Goal: Task Accomplishment & Management: Complete application form

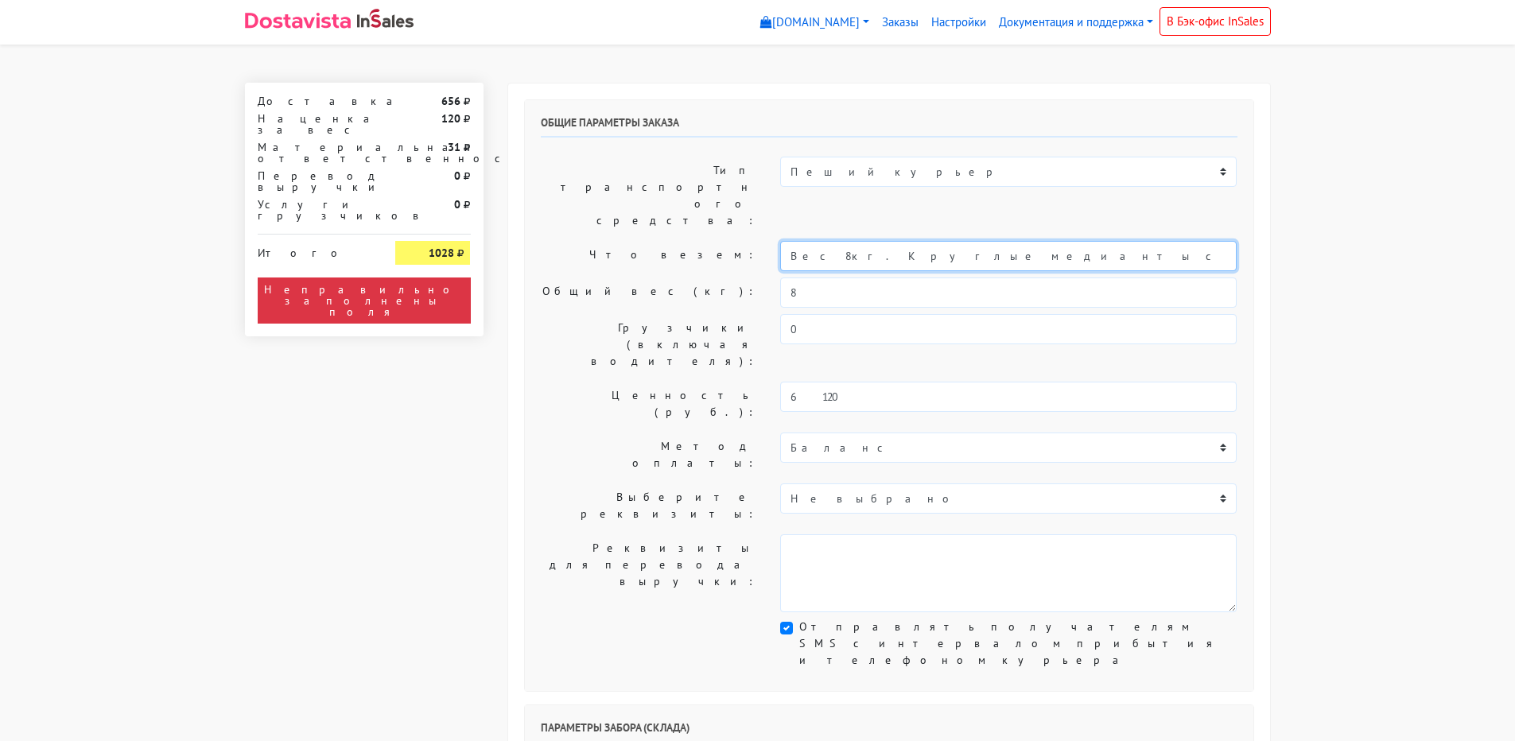
drag, startPoint x: 809, startPoint y: 209, endPoint x: 620, endPoint y: 213, distance: 189.3
click at [658, 241] on div "Что везем: Вес 8кг. Круглые медианты с орехами, ягодами и посыпками" at bounding box center [889, 256] width 721 height 30
type input "Коробк: 30*20*20, 2 кг // Круглые медианты с орехами, ягодами и посыпками"
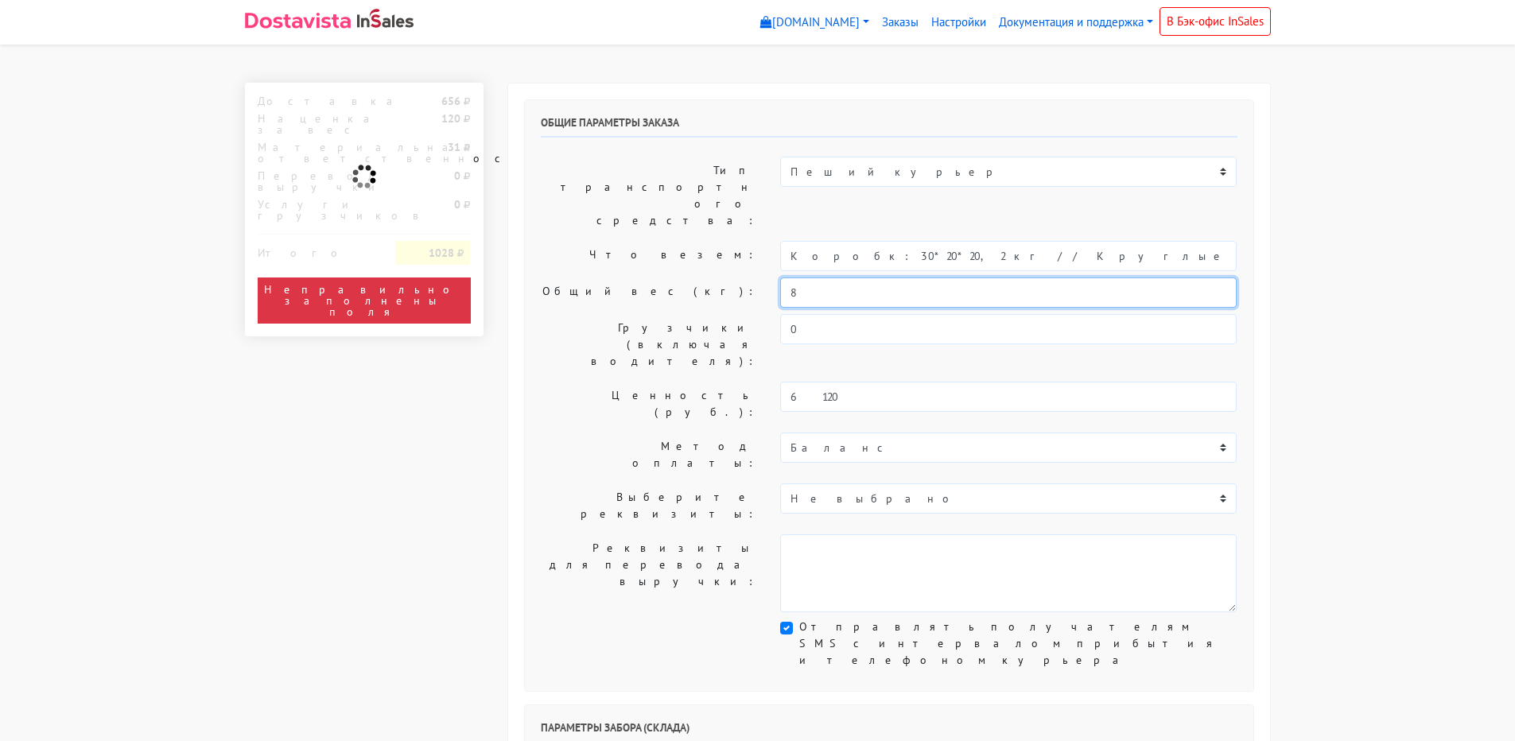
drag, startPoint x: 827, startPoint y: 252, endPoint x: 686, endPoint y: 243, distance: 141.9
click at [686, 278] on div "Общий вес (кг): 8" at bounding box center [889, 293] width 721 height 30
type input "2"
click at [565, 241] on label "Что везем:" at bounding box center [649, 256] width 240 height 30
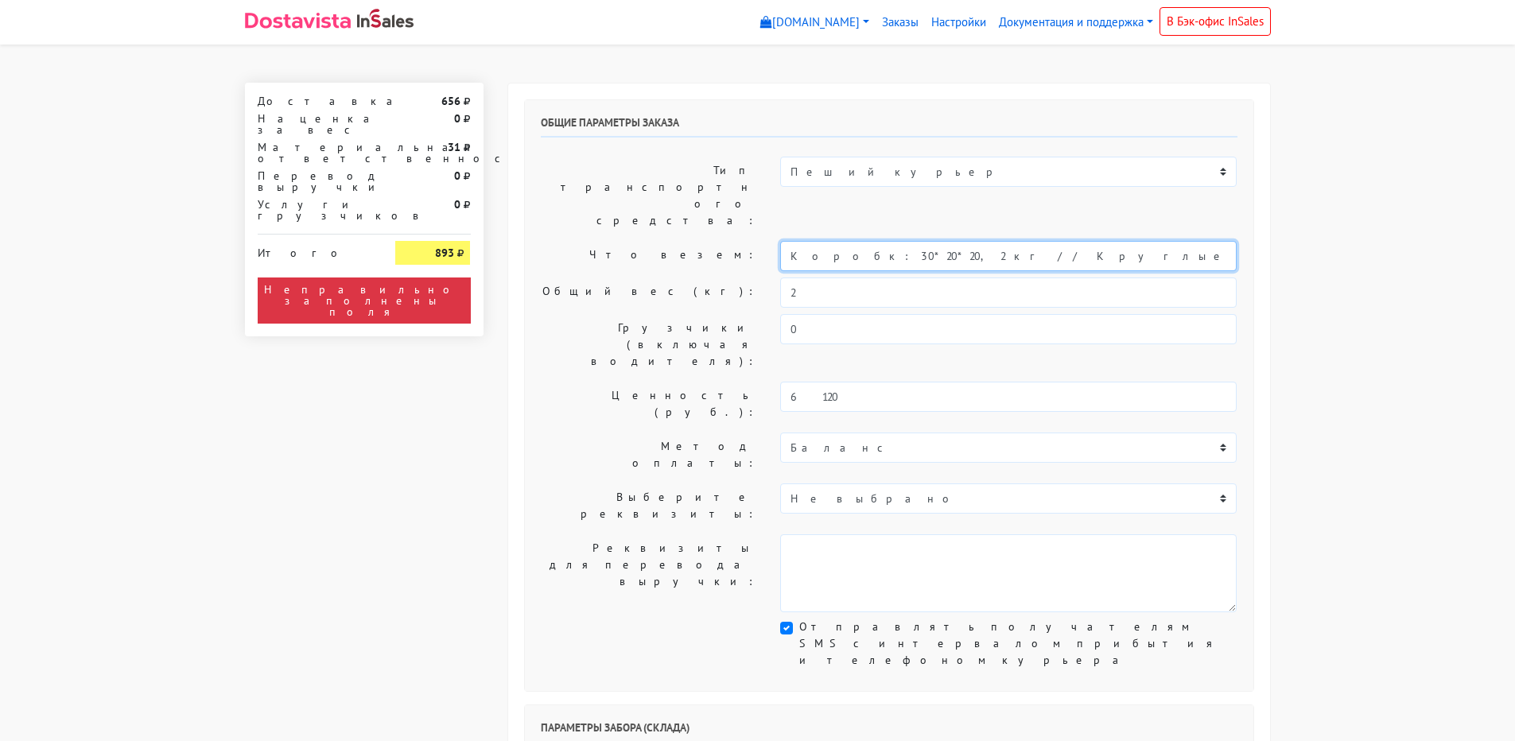
click at [828, 241] on input "Коробк: 30*20*20, 2 кг // Круглые медианты с орехами, ягодами и посыпками" at bounding box center [1008, 256] width 457 height 30
type input "Короб: 30*20*20, 2 кг // Круглые медианты с орехами, ягодами и посыпками"
click at [662, 278] on label "Общий вес (кг):" at bounding box center [649, 293] width 240 height 30
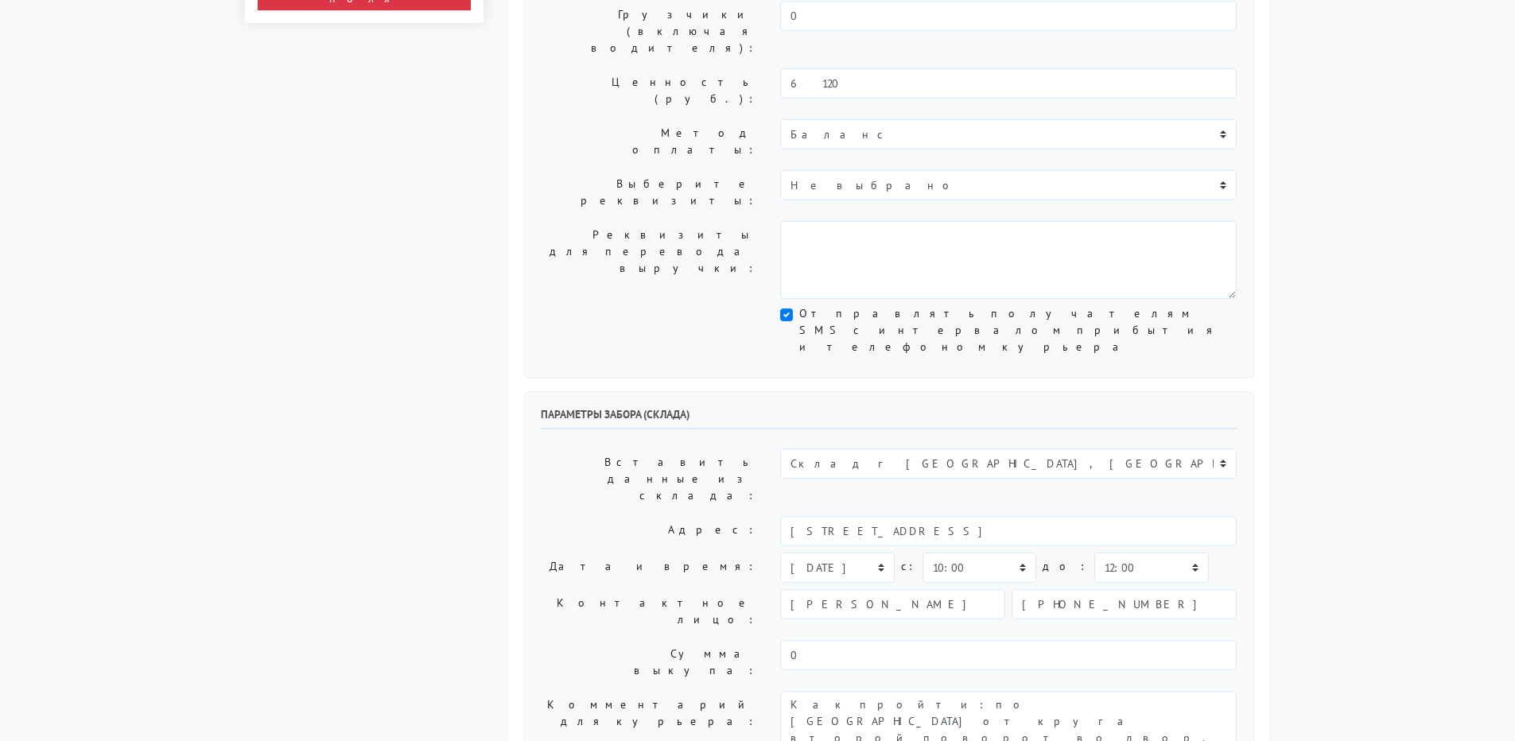
scroll to position [318, 0]
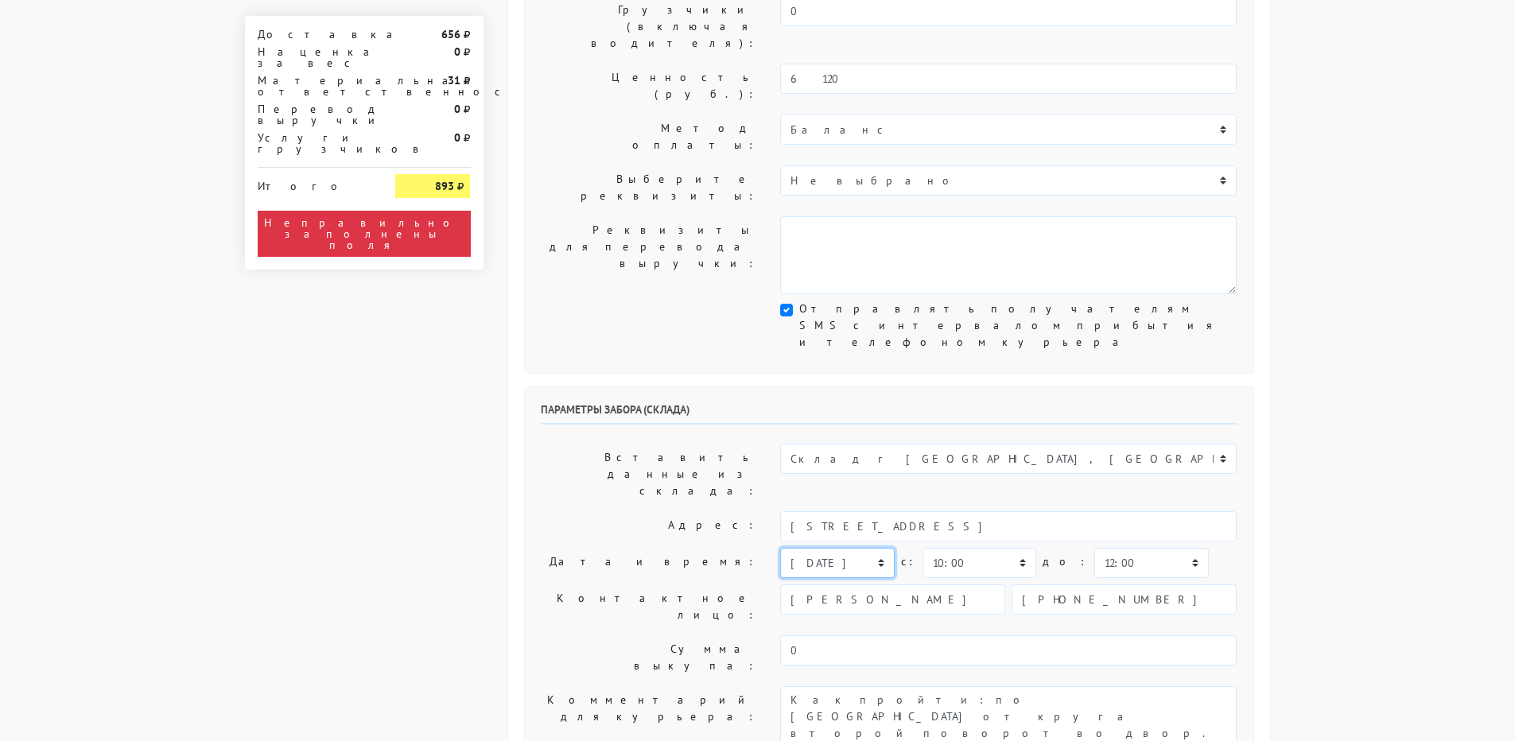
click at [806, 548] on select "[DATE] [DATE] [DATE] [DATE] [DATE] [DATE] [DATE] [DATE] [DATE]" at bounding box center [837, 563] width 114 height 30
select select "[DATE]"
click at [780, 548] on select "[DATE] [DATE] [DATE] [DATE] [DATE] [DATE] [DATE] [DATE] [DATE]" at bounding box center [837, 563] width 114 height 30
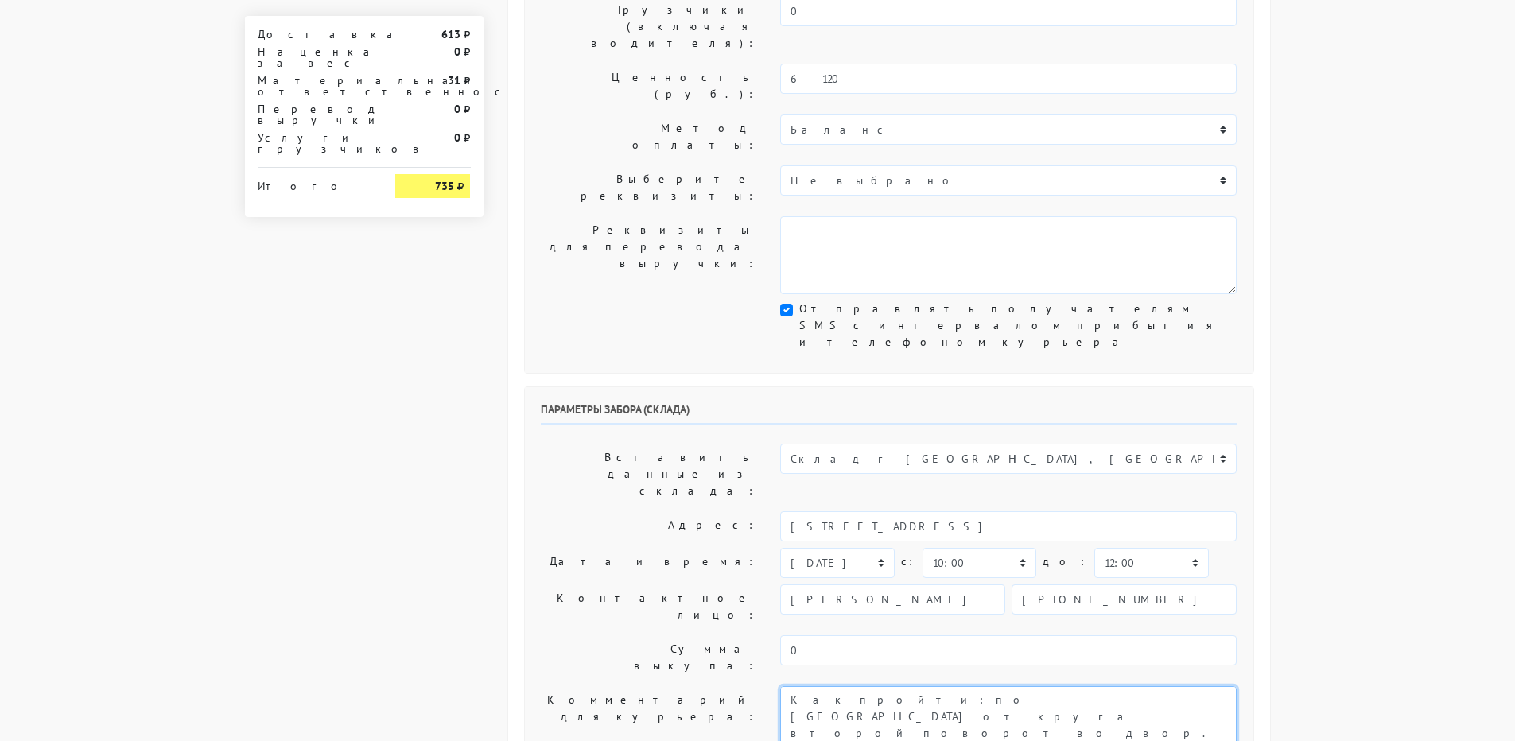
click at [786, 686] on textarea "Как пройти: по [GEOGRAPHIC_DATA] от круга второй поворот во двор. Серые ворота …" at bounding box center [1008, 725] width 457 height 78
click at [858, 686] on textarea "Как пройти: по [GEOGRAPHIC_DATA] от круга второй поворот во двор. Серые ворота …" at bounding box center [1008, 725] width 457 height 78
click at [854, 686] on textarea "Как пройти: по [GEOGRAPHIC_DATA] от круга второй поворот во двор. Серые ворота …" at bounding box center [1008, 725] width 457 height 78
click at [857, 686] on textarea "Как пройти: по [GEOGRAPHIC_DATA] от круга второй поворот во двор. Серые ворота …" at bounding box center [1008, 725] width 457 height 78
type textarea "Заказ 32010. Как пройти: по [GEOGRAPHIC_DATA] от круга второй поворот во двор. …"
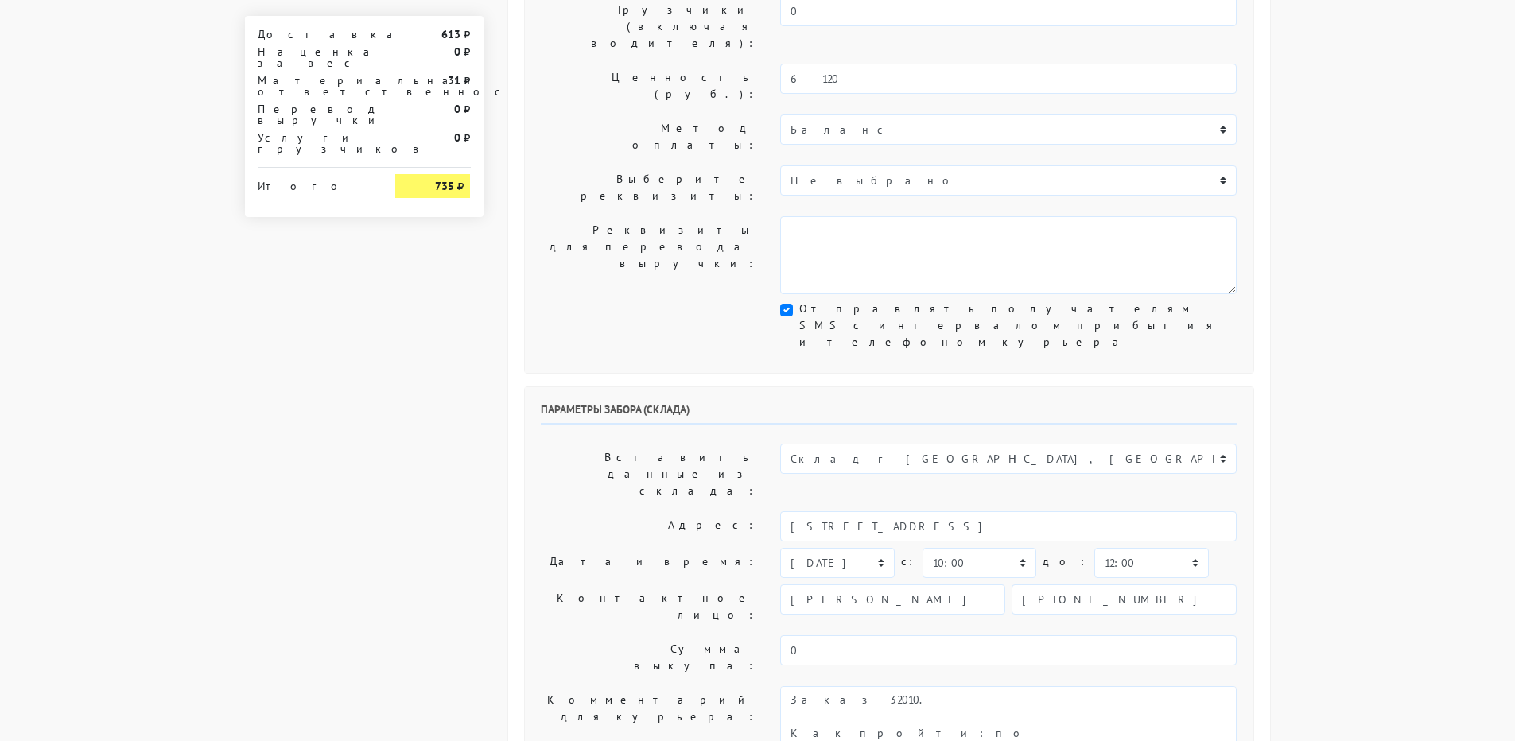
click at [576, 686] on label "Комментарий для курьера:" at bounding box center [649, 725] width 240 height 78
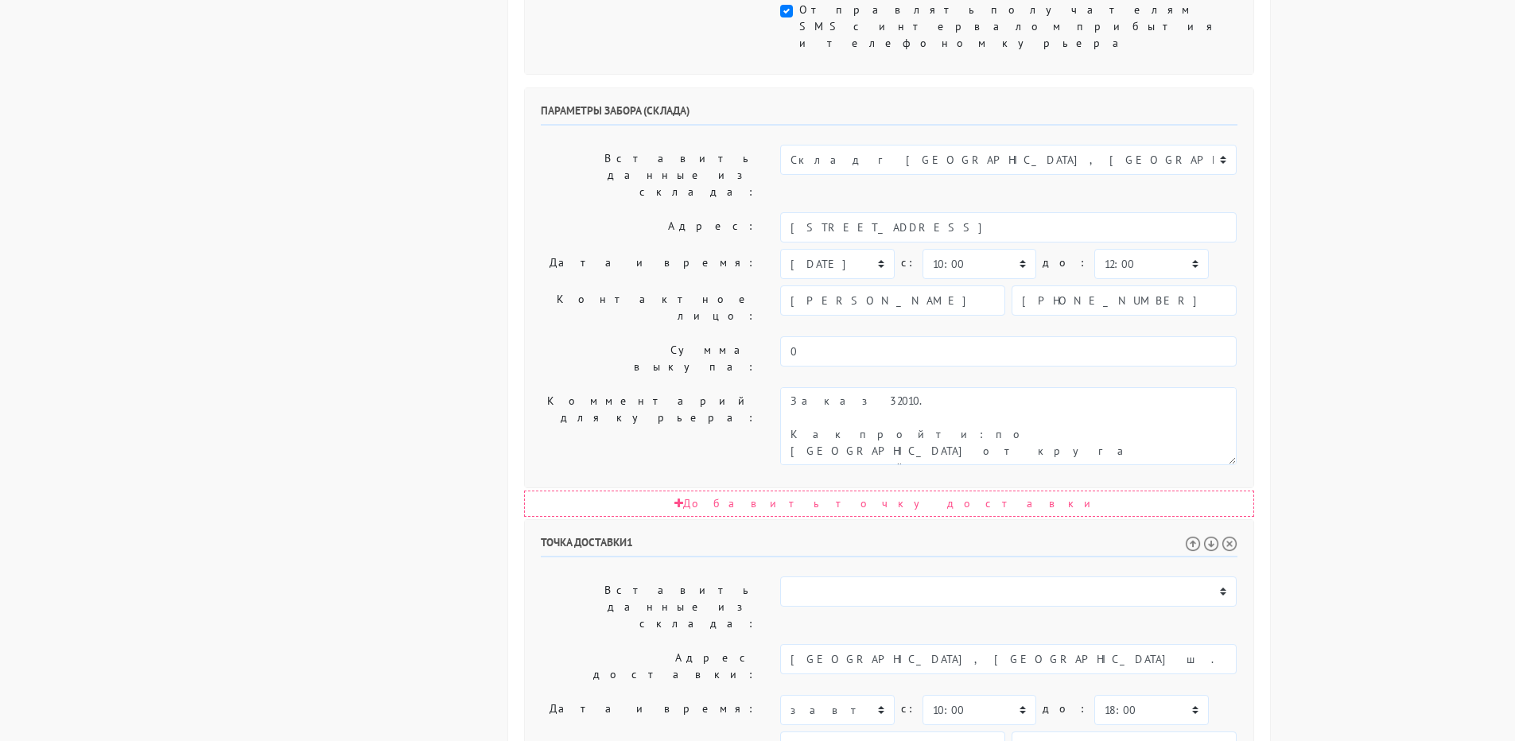
scroll to position [716, 0]
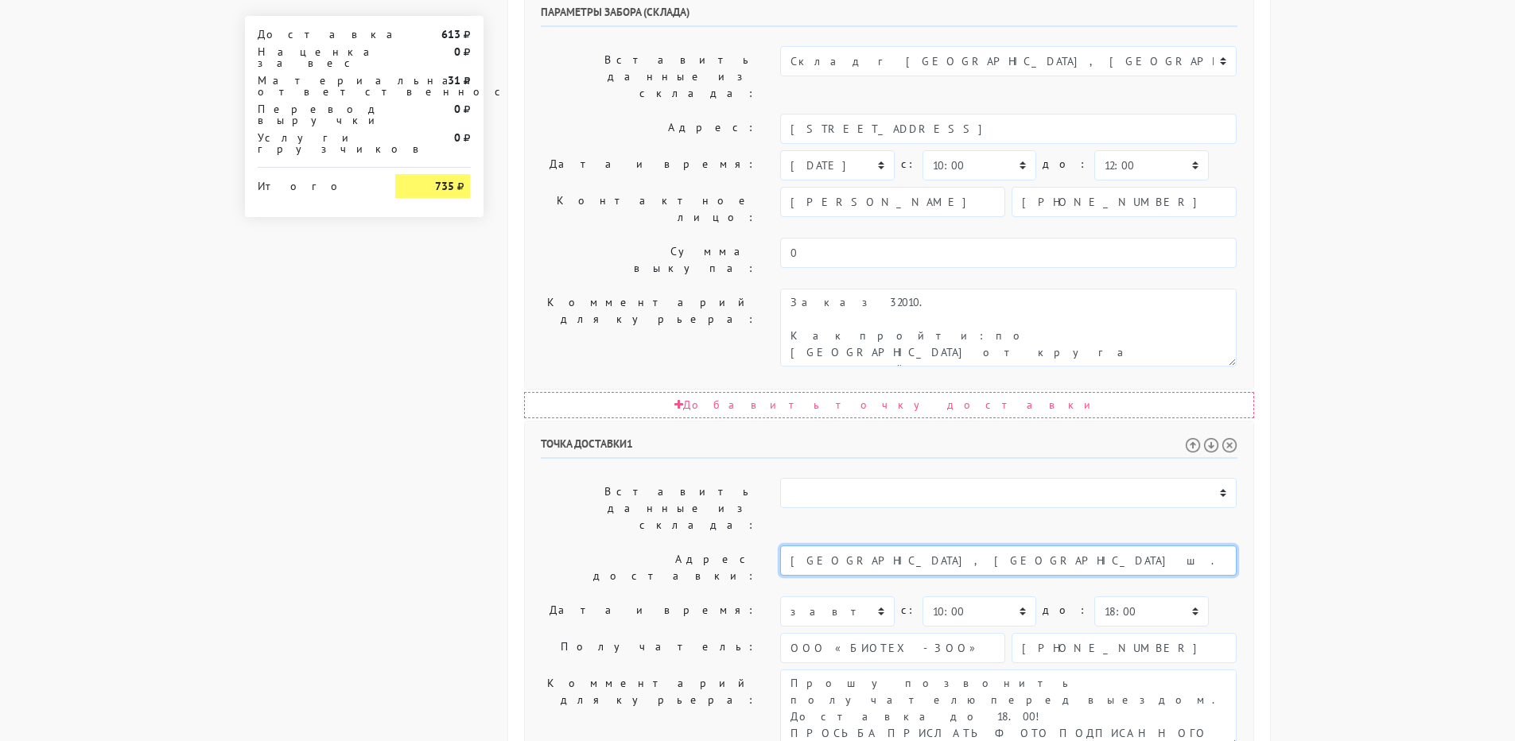
click at [997, 546] on input "[GEOGRAPHIC_DATA], [GEOGRAPHIC_DATA] ш. [PERSON_NAME], 31Д. [PHONE_NUMBER] -[PE…" at bounding box center [1008, 561] width 457 height 30
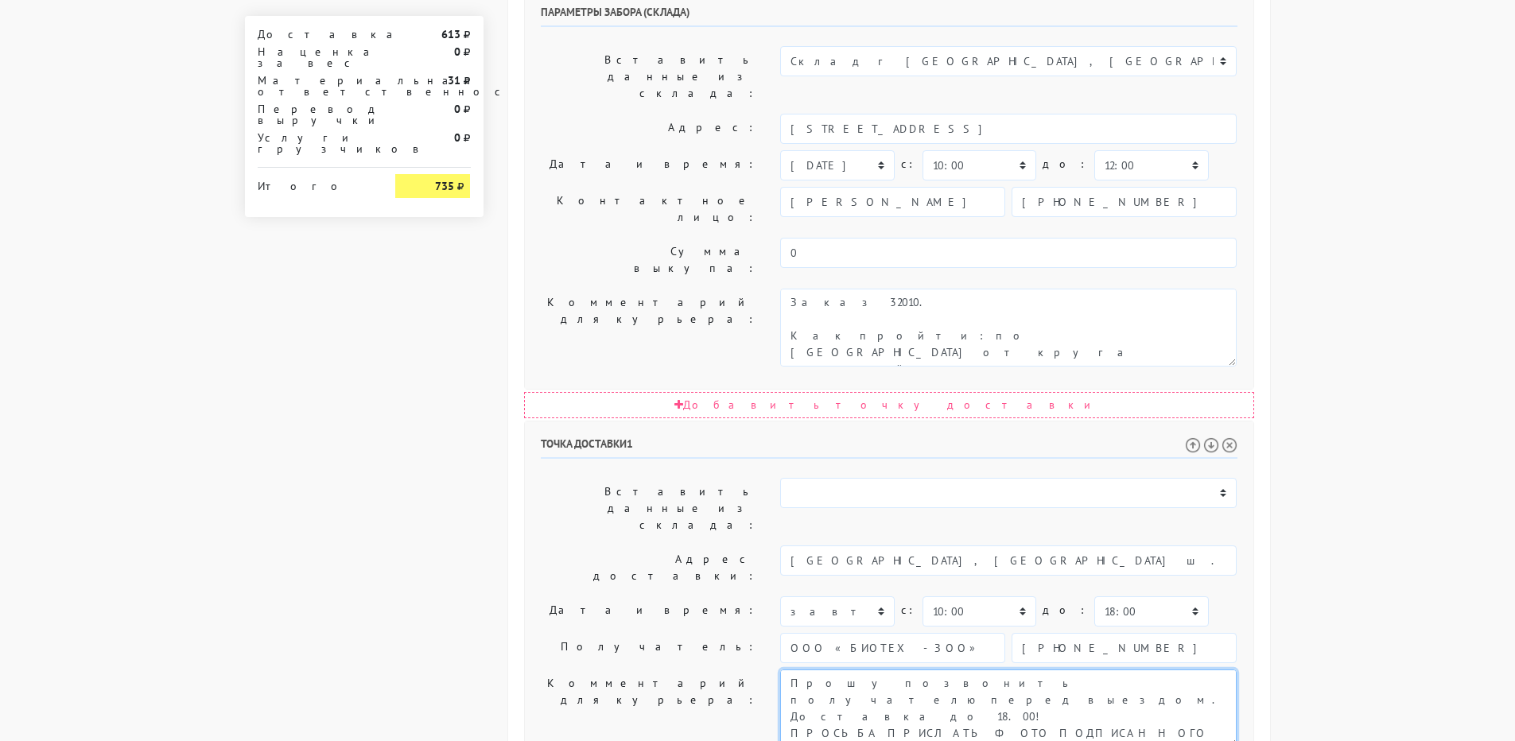
scroll to position [67, 0]
drag, startPoint x: 1129, startPoint y: 427, endPoint x: 1172, endPoint y: 492, distance: 77.7
click at [1172, 492] on div "Точка доставки 1 Вставить данные из склада: Склад г [GEOGRAPHIC_DATA], [GEOGRAP…" at bounding box center [889, 697] width 729 height 551
paste textarea "[GEOGRAPHIC_DATA], [GEOGRAPHIC_DATA] ш. [PERSON_NAME], 31Д. [PHONE_NUMBER] -[PE…"
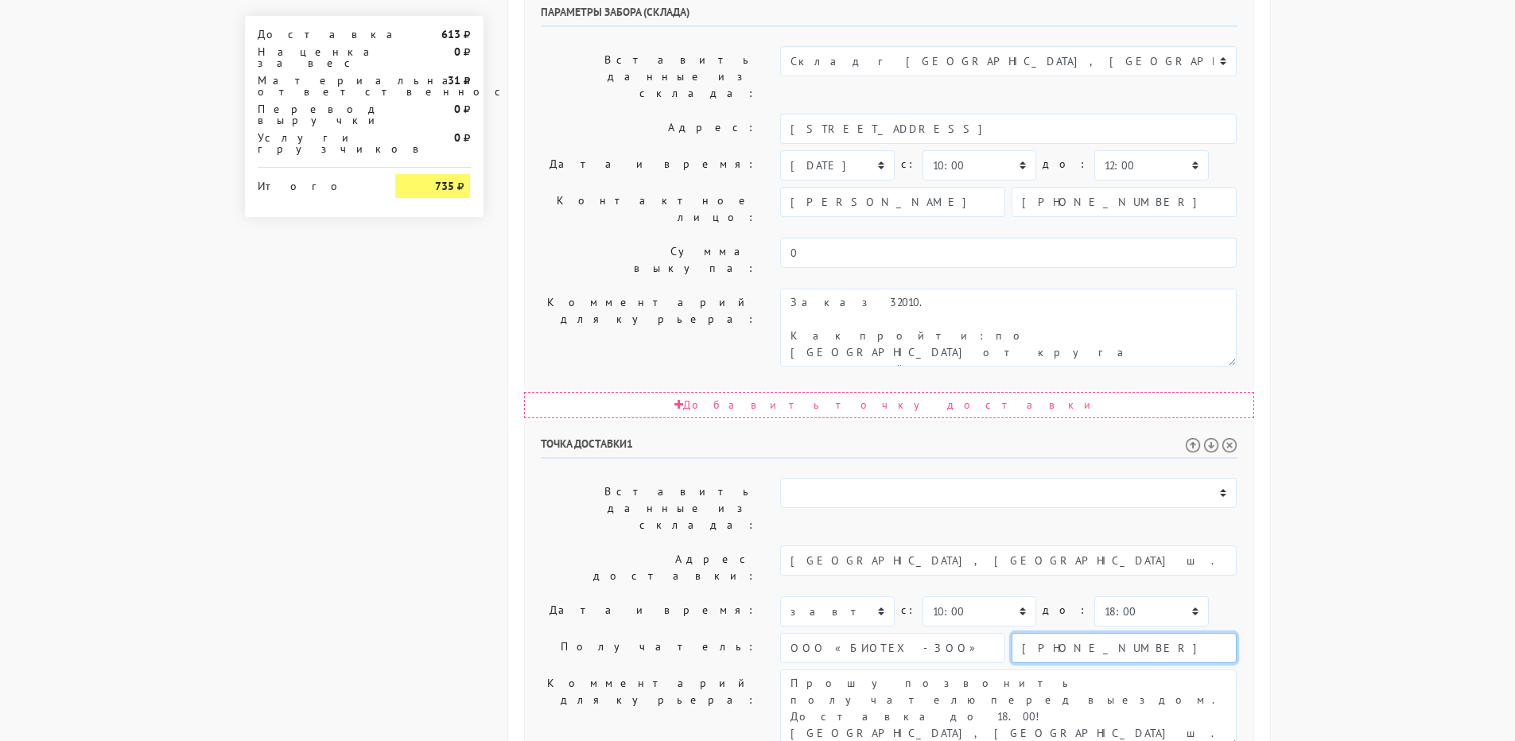
click at [1091, 633] on input "[PHONE_NUMBER]" at bounding box center [1124, 648] width 225 height 30
click at [901, 670] on textarea "Прошу позвонить получателю перед выездом. Доставка до 18.00! ПРОСЬБА ПРИСЛАТЬ Ф…" at bounding box center [1008, 709] width 457 height 78
paste textarea "[PHONE_NUMBER]"
click at [1009, 670] on textarea "Прошу позвонить получателю перед выездом. Доставка до 18.00! ПРОСЬБА ПРИСЛАТЬ Ф…" at bounding box center [1008, 709] width 457 height 78
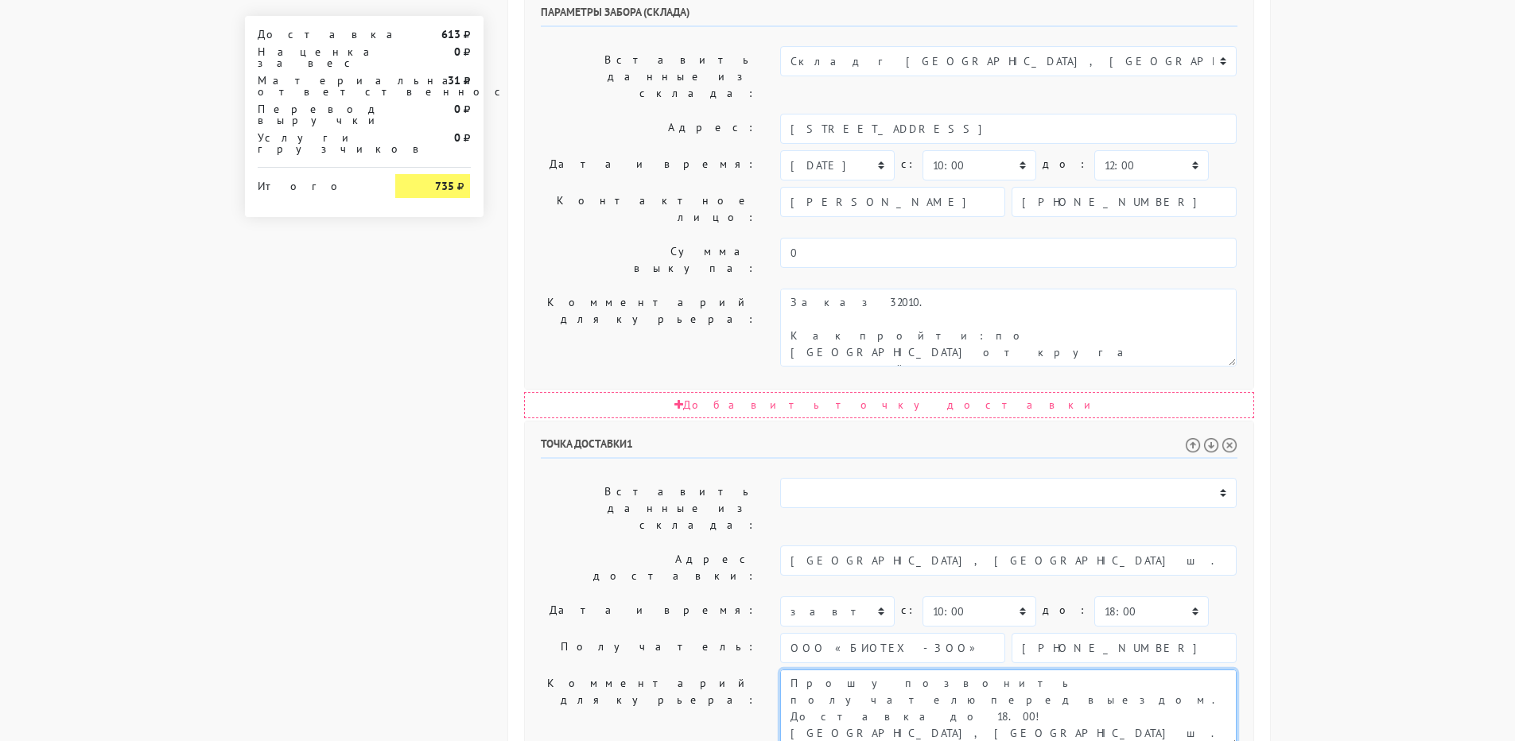
type textarea "Прошу позвонить получателю перед выездом. Доставка до 18.00![GEOGRAPHIC_DATA], …"
drag, startPoint x: 908, startPoint y: 391, endPoint x: 730, endPoint y: 397, distance: 178.3
click at [703, 633] on div "Получатель: ООО «БИОТЕХ-ЗОО» [PHONE_NUMBER]" at bounding box center [889, 648] width 721 height 30
paste input "[PERSON_NAME]"
type input "[PERSON_NAME]"
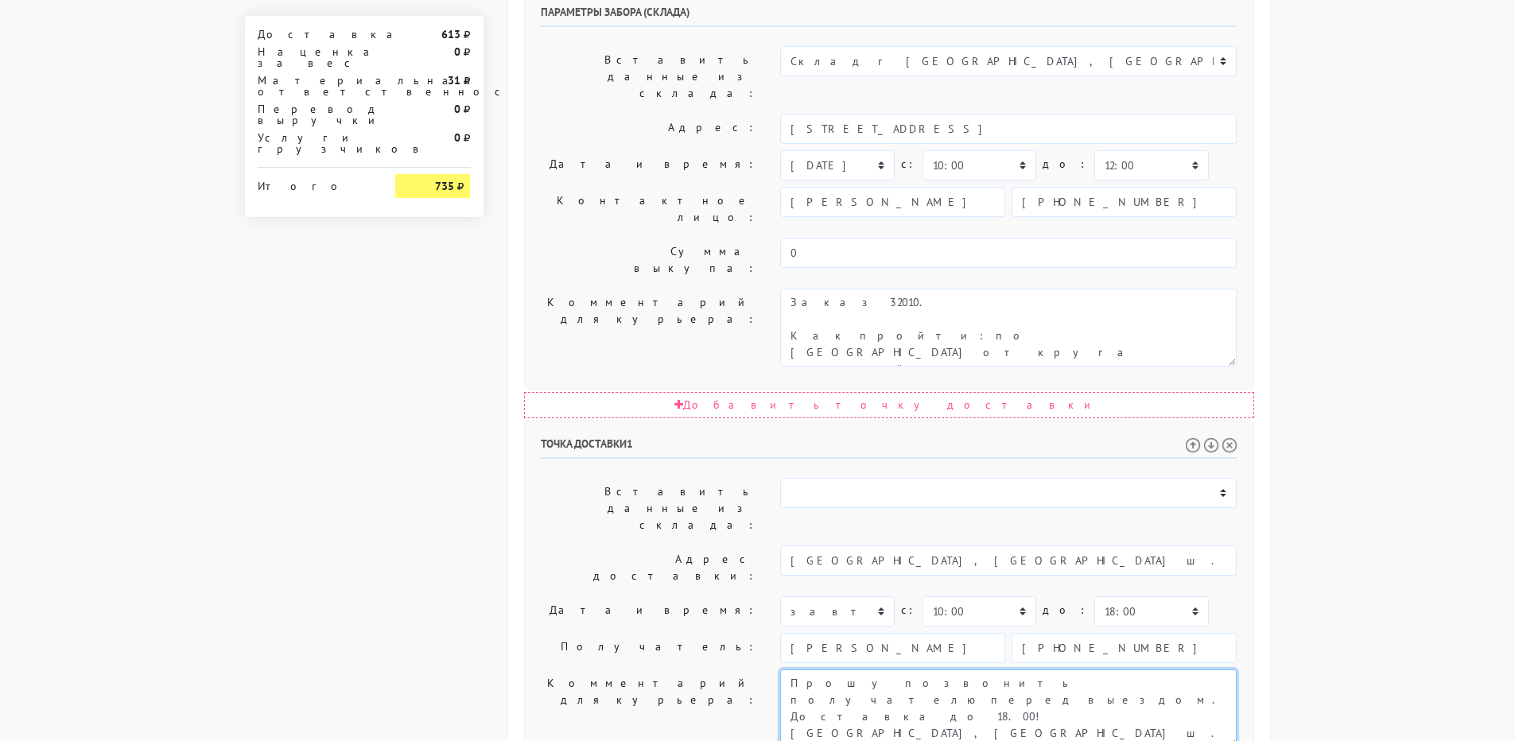
click at [958, 670] on textarea "Прошу позвонить получателю перед выездом. Доставка до 18.00! ПРОСЬБА ПРИСЛАТЬ Ф…" at bounding box center [1008, 709] width 457 height 78
drag, startPoint x: 958, startPoint y: 443, endPoint x: 878, endPoint y: 441, distance: 80.4
click at [878, 670] on textarea "Прошу позвонить получателю перед выездом. Доставка до 18.00! ПРОСЬБА ПРИСЛАТЬ Ф…" at bounding box center [1008, 709] width 457 height 78
click at [1053, 633] on input "[PHONE_NUMBER]" at bounding box center [1124, 648] width 225 height 30
paste input "[PHONE_NUMBER]"
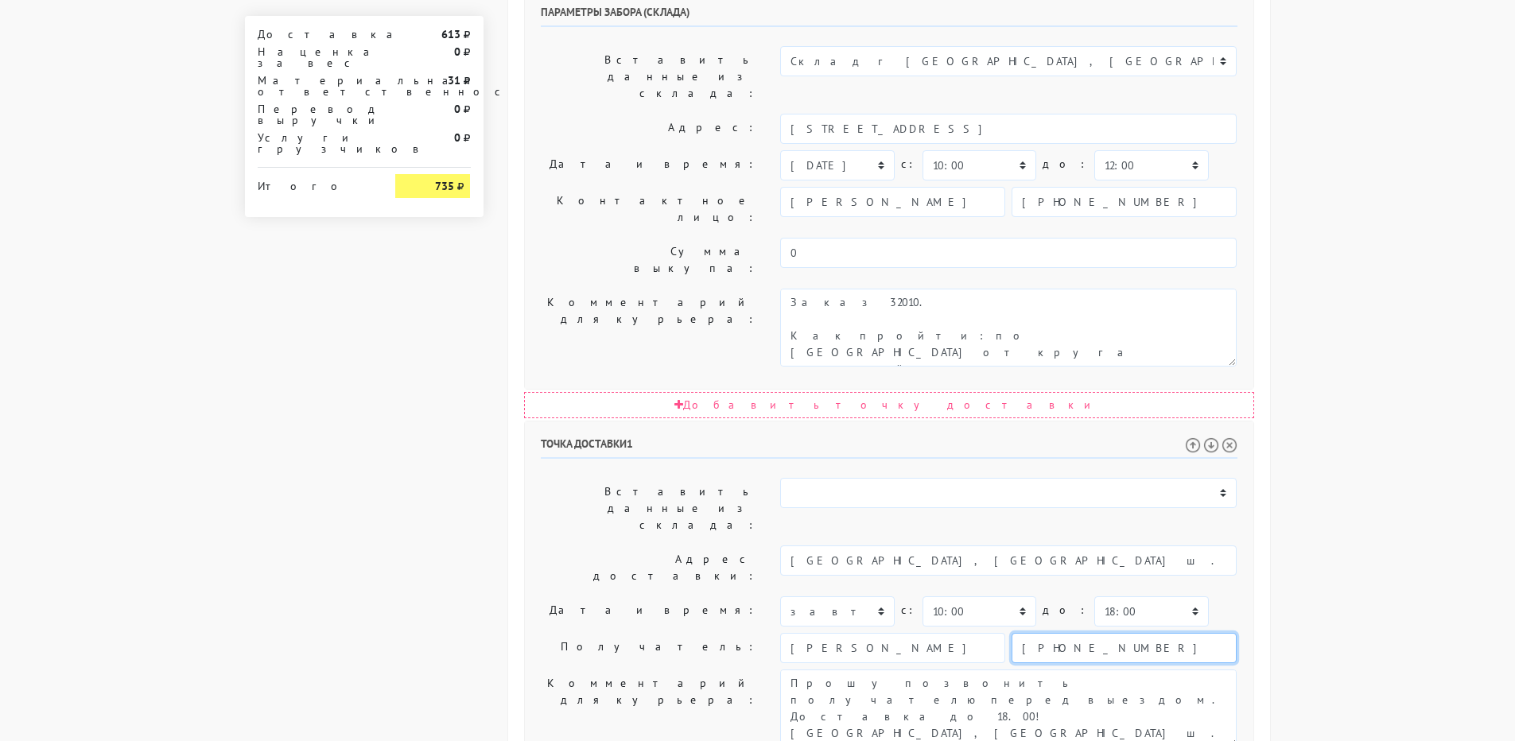
type input "[PHONE_NUMBER]"
click at [1094, 597] on select "00:00 00:30 01:00 01:30 02:00 02:30 03:00 03:30 04:00 04:30 05:00 05:30 06:00 0…" at bounding box center [1151, 612] width 114 height 30
select select "17:30"
click at [1094, 597] on select "00:00 00:30 01:00 01:30 02:00 02:30 03:00 03:30 04:00 04:30 05:00 05:30 06:00 0…" at bounding box center [1151, 612] width 114 height 30
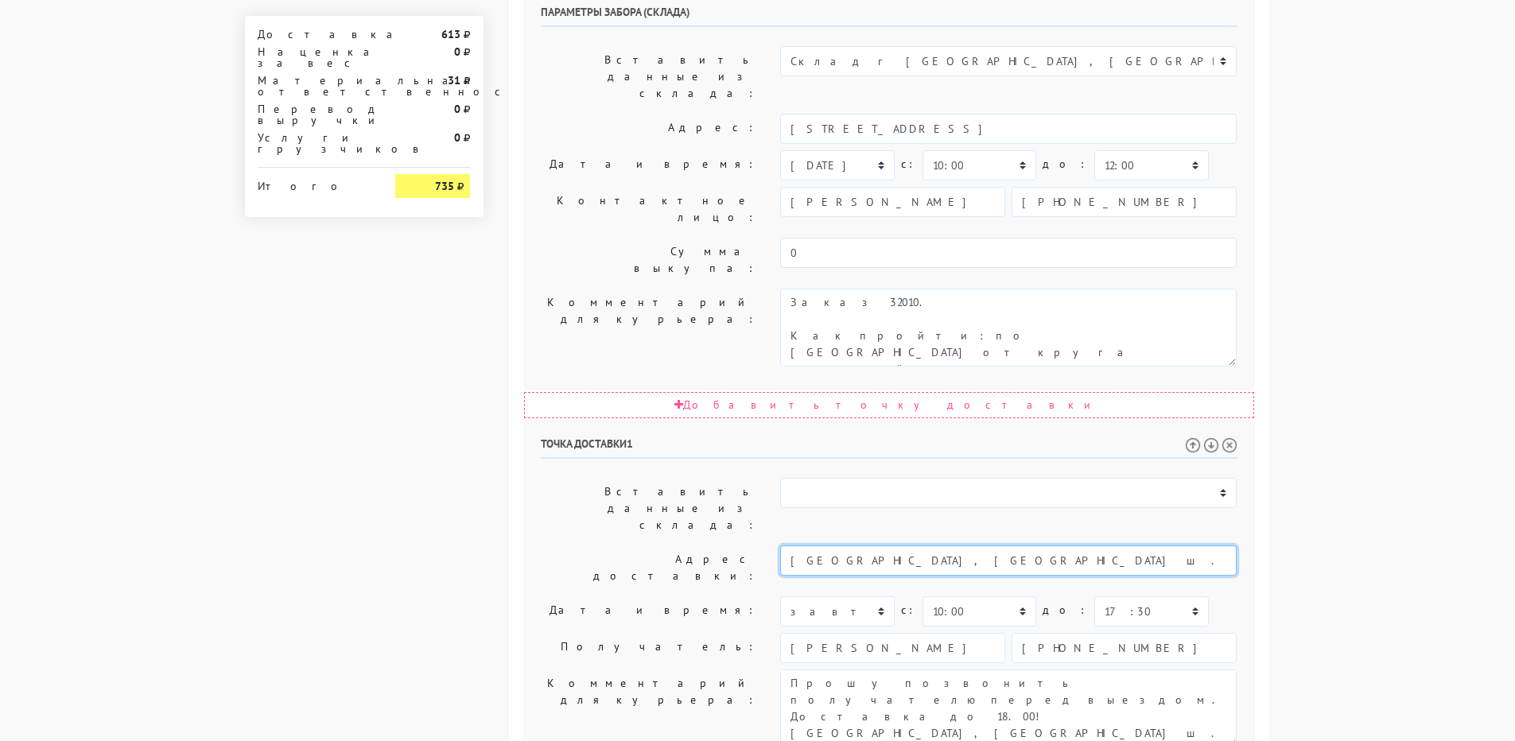
drag, startPoint x: 983, startPoint y: 321, endPoint x: 1223, endPoint y: 324, distance: 239.4
click at [1223, 546] on input "[GEOGRAPHIC_DATA], [GEOGRAPHIC_DATA] ш. [PERSON_NAME], 31Д. [PHONE_NUMBER] -[PE…" at bounding box center [1008, 561] width 457 height 30
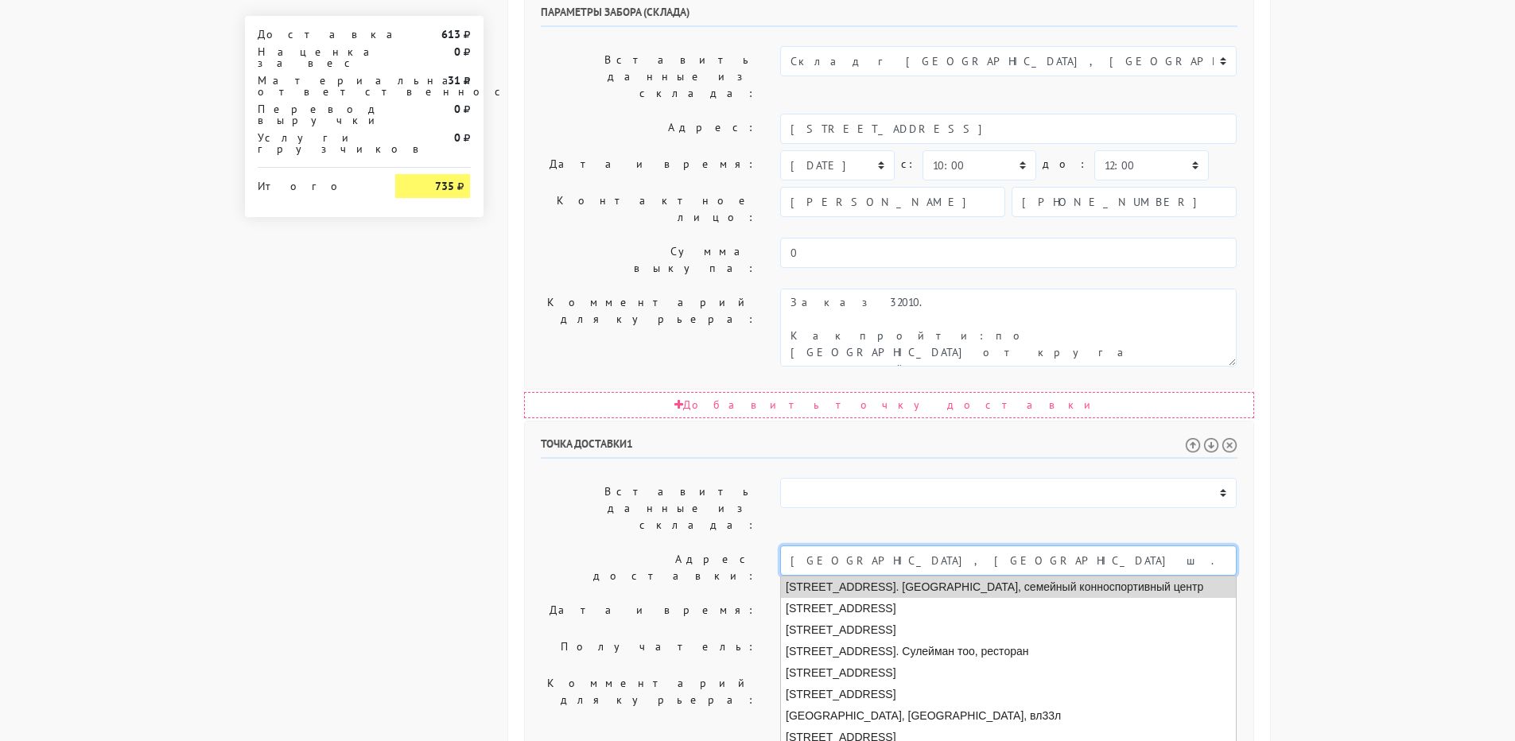
click at [972, 577] on li "[STREET_ADDRESS]. [GEOGRAPHIC_DATA], семейный конноспортивный центр" at bounding box center [1008, 587] width 455 height 21
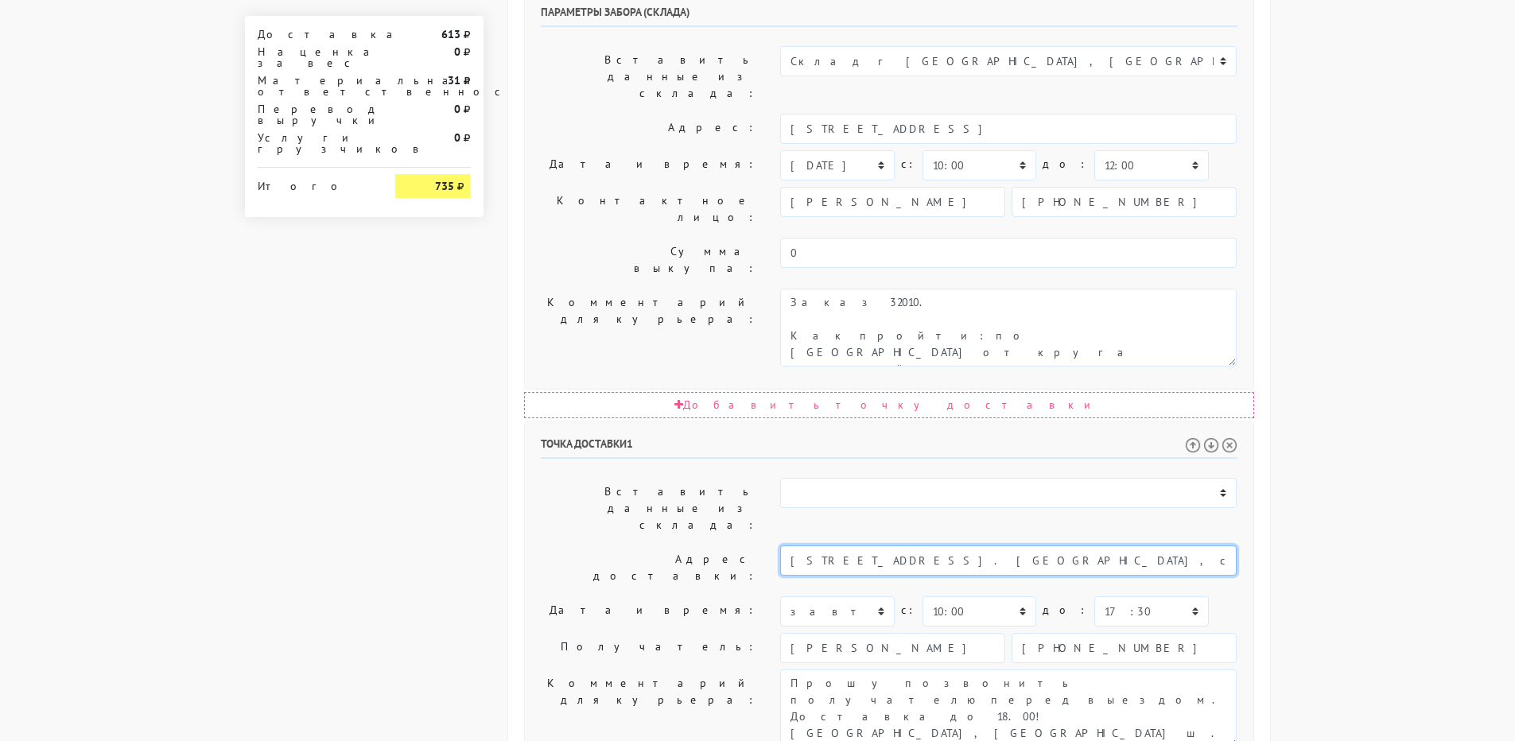
type input "[STREET_ADDRESS]. [GEOGRAPHIC_DATA], семейный конноспортивный центр"
click at [650, 597] on label "Дата и время:" at bounding box center [649, 612] width 240 height 30
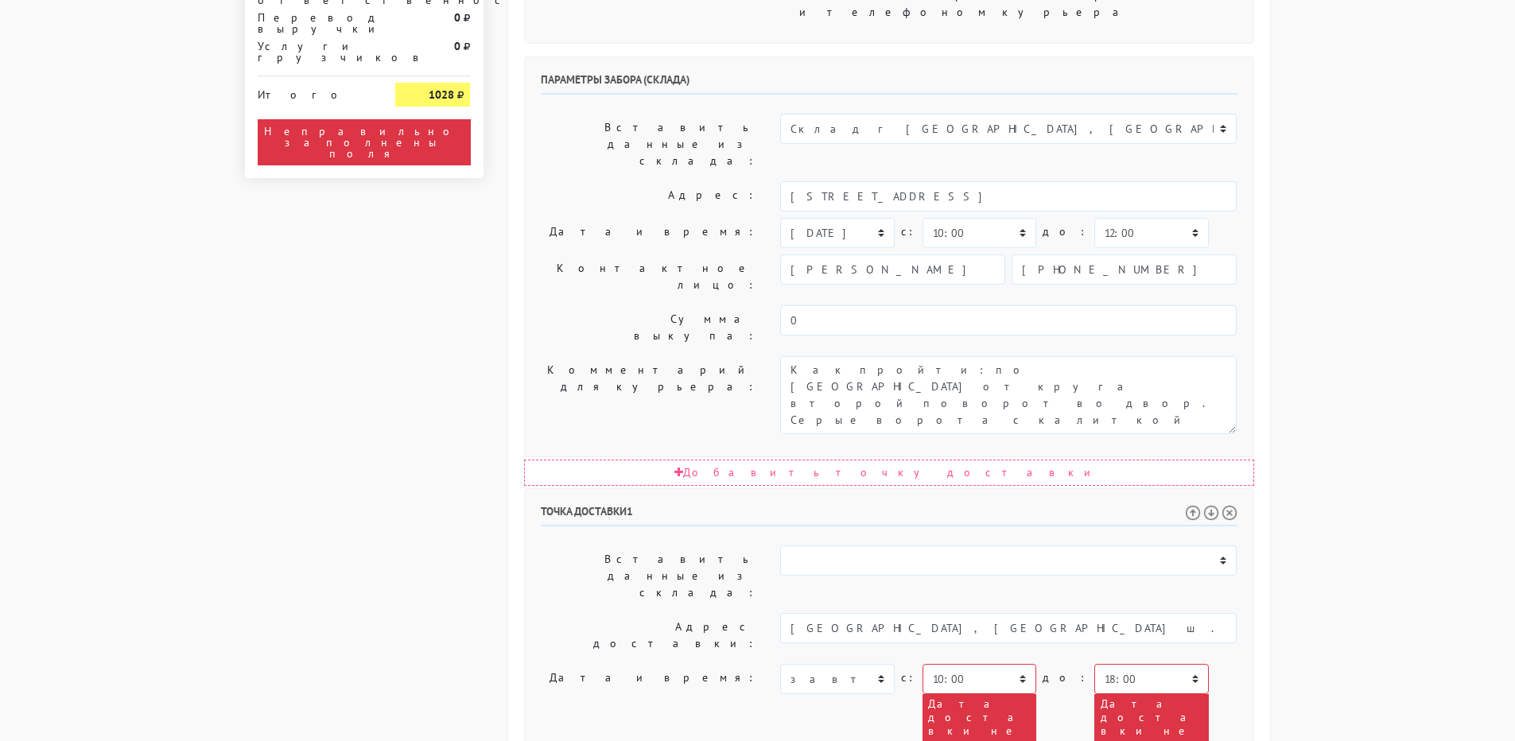
scroll to position [786, 0]
